Goal: Task Accomplishment & Management: Manage account settings

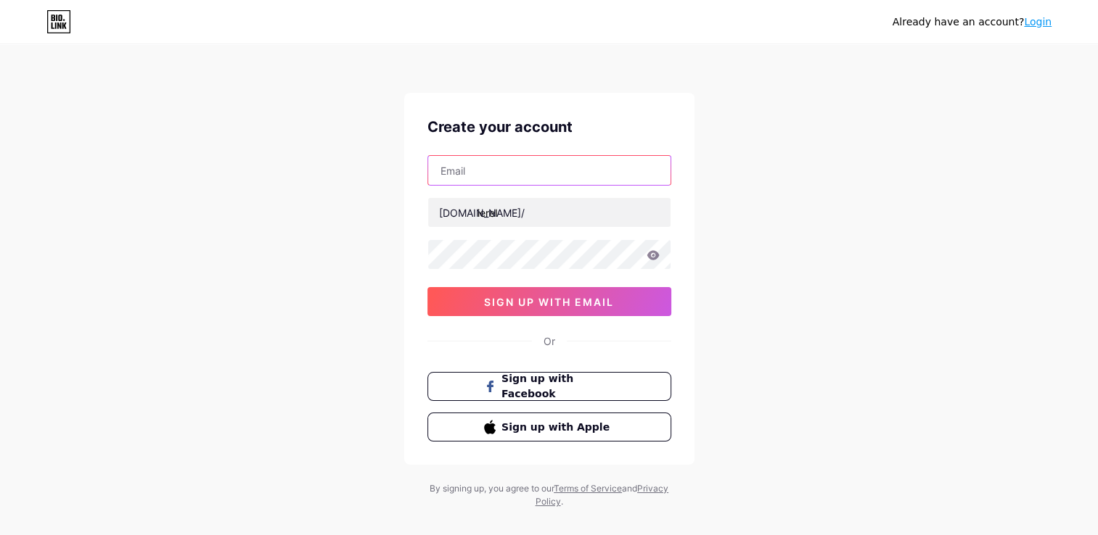
click at [522, 167] on input "text" at bounding box center [549, 170] width 242 height 29
click at [890, 265] on div "Already have an account? Login Create your account bio.link/ iereI sign up with…" at bounding box center [549, 277] width 1098 height 555
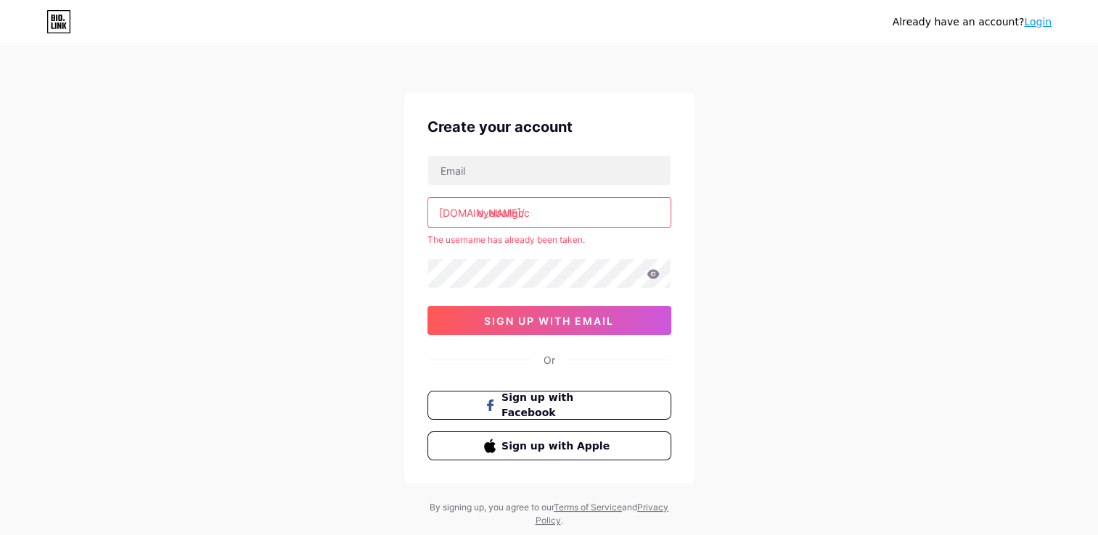
click at [1039, 22] on link "Login" at bounding box center [1038, 22] width 28 height 12
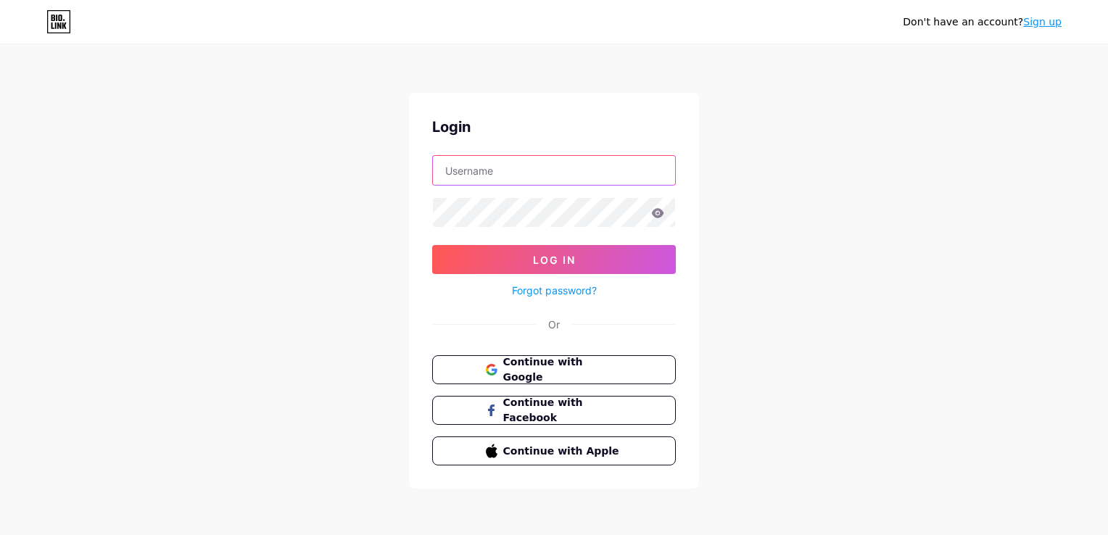
type input "[EMAIL_ADDRESS][DOMAIN_NAME]"
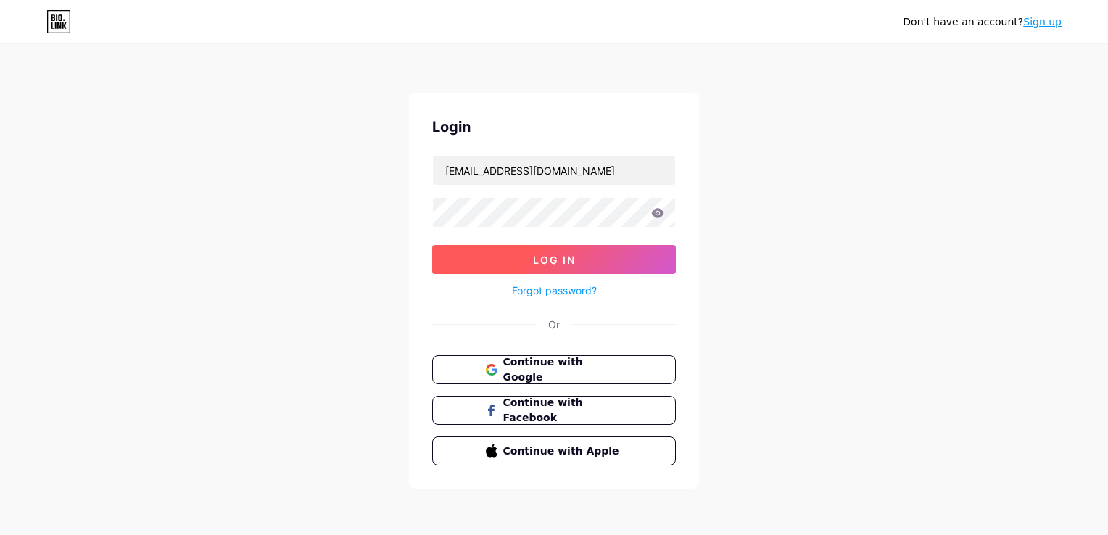
click at [577, 259] on button "Log In" at bounding box center [554, 259] width 244 height 29
